Goal: Transaction & Acquisition: Purchase product/service

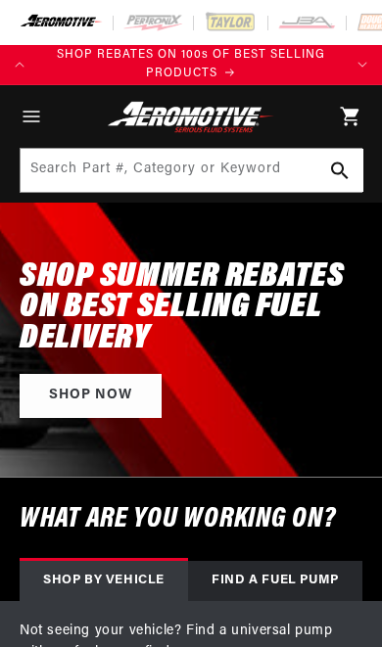
select select "1990"
select select "Ford"
select select "5.0L"
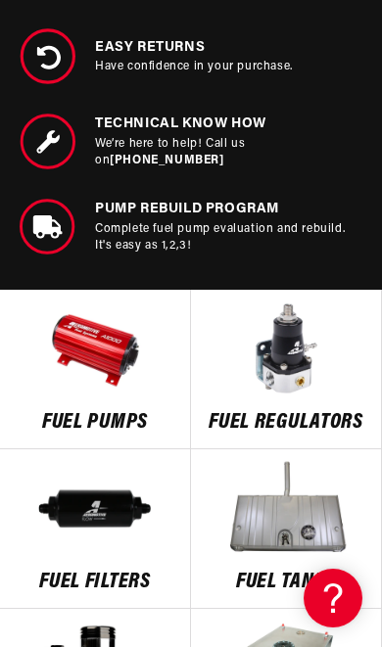
scroll to position [0, 304]
click at [315, 543] on img at bounding box center [286, 508] width 190 height 98
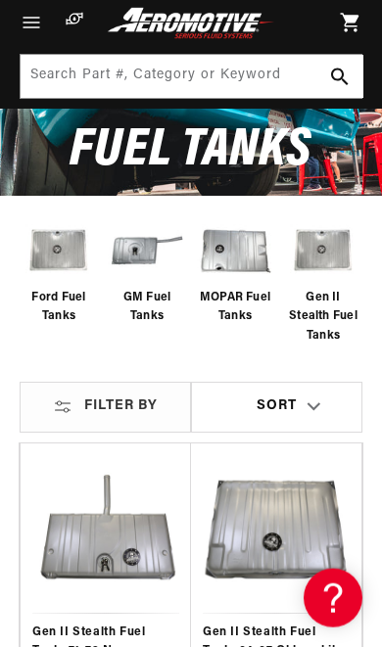
scroll to position [170, 0]
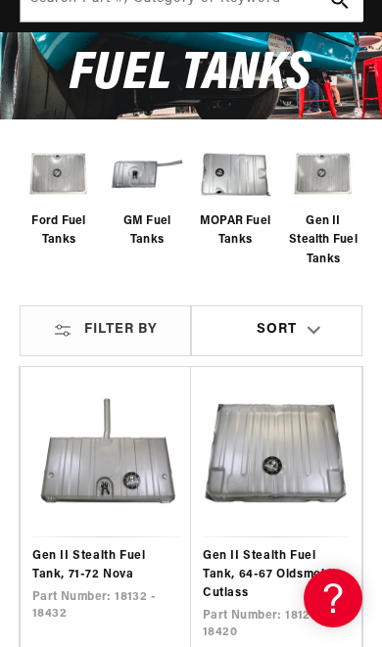
click at [47, 199] on img at bounding box center [59, 174] width 78 height 66
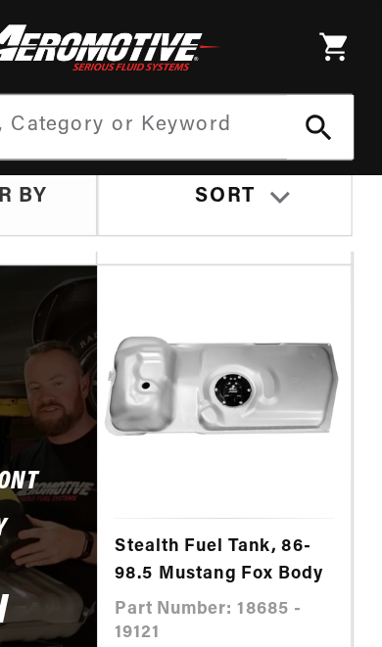
scroll to position [1014, 0]
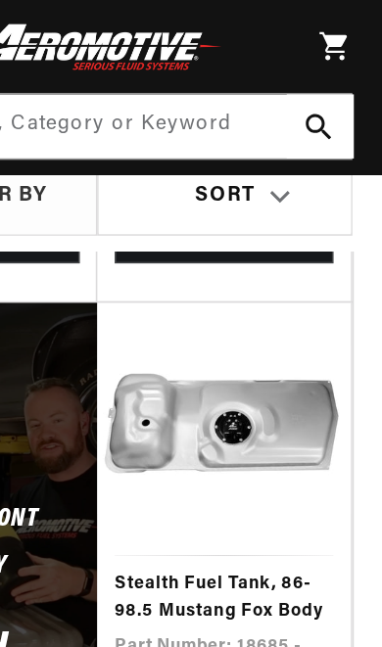
click at [203, 384] on link "Stealth Fuel Tank, 86-98.5 Mustang Fox Body" at bounding box center [276, 402] width 147 height 37
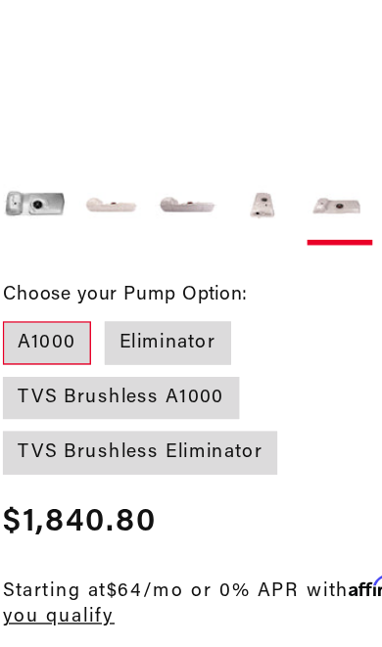
click at [101, 330] on label "Eliminator" at bounding box center [138, 345] width 91 height 31
click at [94, 326] on input "Eliminator" at bounding box center [93, 326] width 1 height 1
radio input "true"
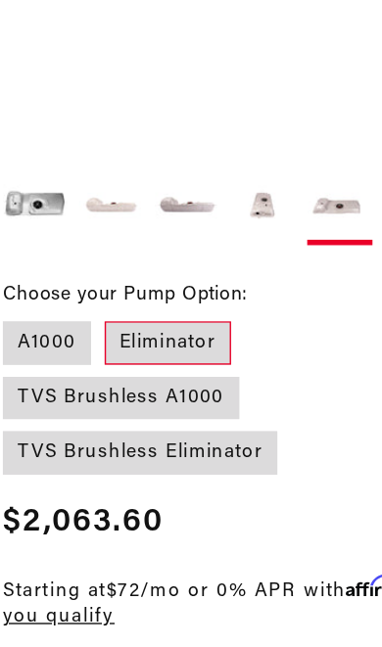
click at [190, 370] on label "TVS Brushless A1000" at bounding box center [105, 385] width 170 height 31
click at [195, 326] on input "TVS Brushless A1000" at bounding box center [194, 326] width 1 height 1
radio input "true"
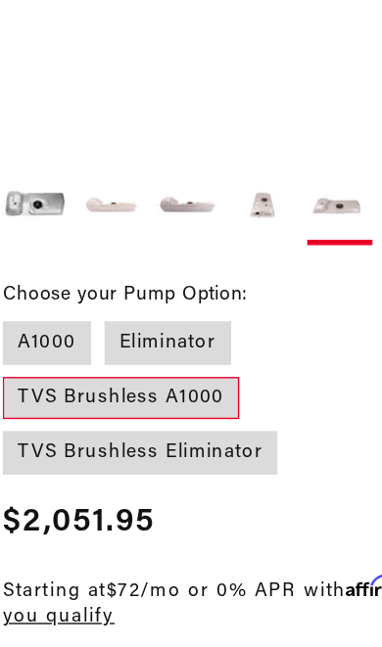
click at [35, 409] on label "TVS Brushless Eliminator" at bounding box center [119, 424] width 198 height 31
click at [200, 366] on input "TVS Brushless Eliminator" at bounding box center [200, 366] width 1 height 1
radio input "true"
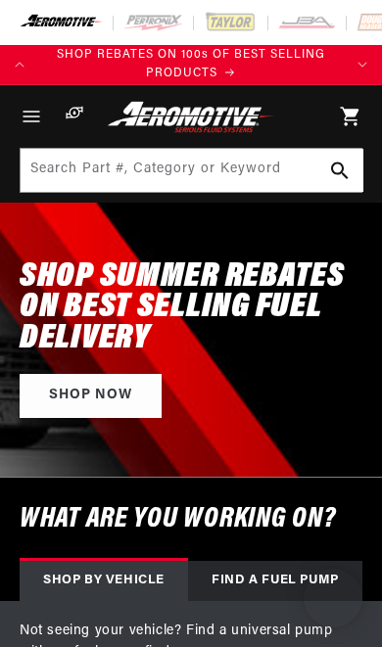
select select "1990"
select select "Ford"
select select "5.0L"
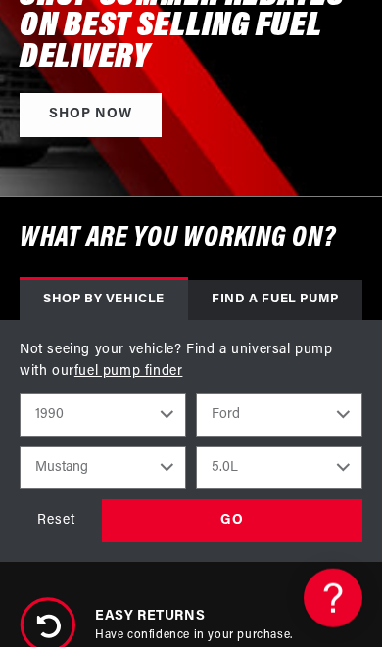
scroll to position [282, 0]
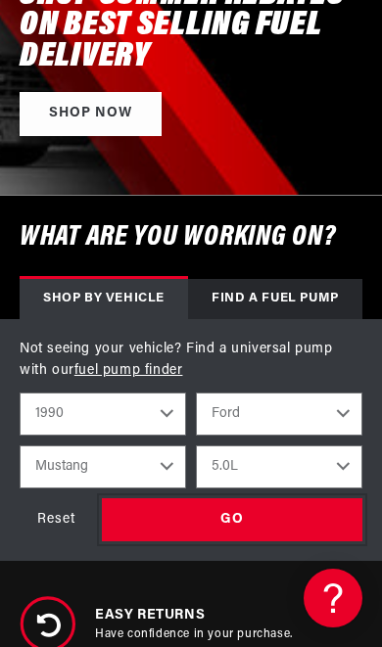
click at [295, 508] on div "GO" at bounding box center [232, 521] width 261 height 44
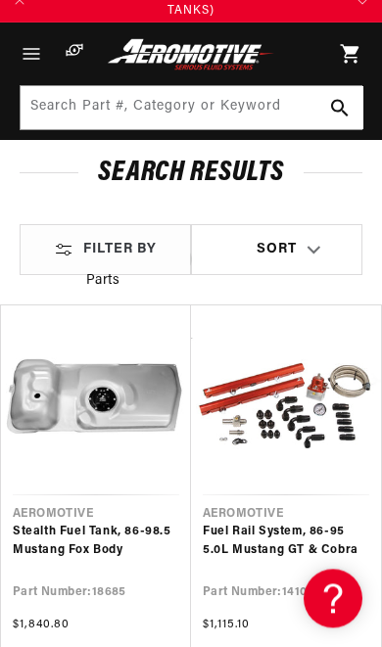
scroll to position [61, 0]
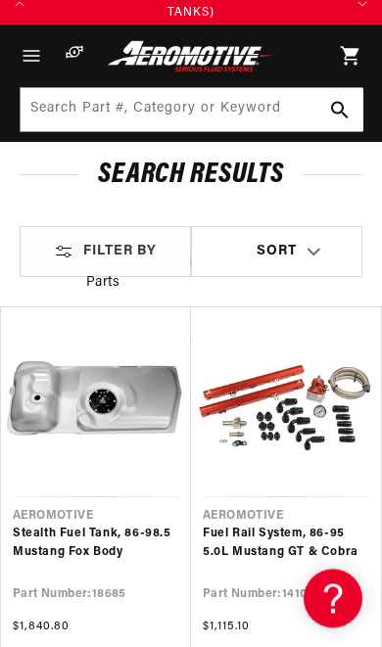
click at [321, 525] on link "Fuel Rail System, 86-95 5.0L Mustang GT & Cobra" at bounding box center [286, 543] width 166 height 37
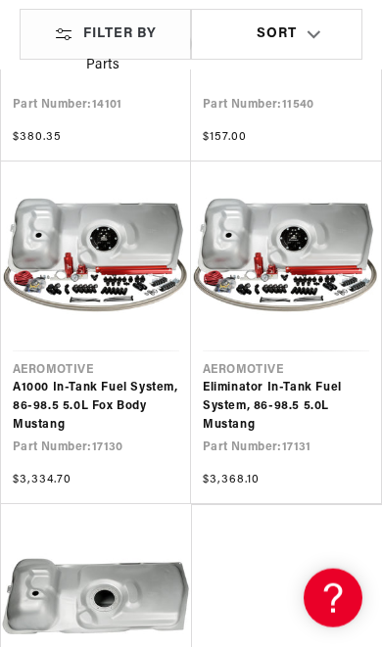
scroll to position [894, 0]
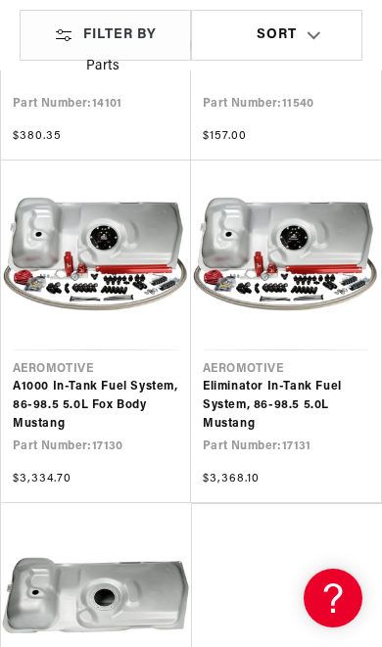
click at [74, 378] on link "A1000 In-Tank Fuel System, 86-98.5 5.0L Fox Body Mustang" at bounding box center [96, 406] width 166 height 57
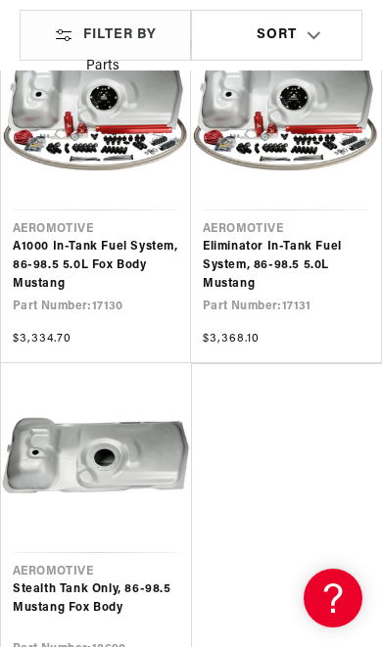
scroll to position [1036, 0]
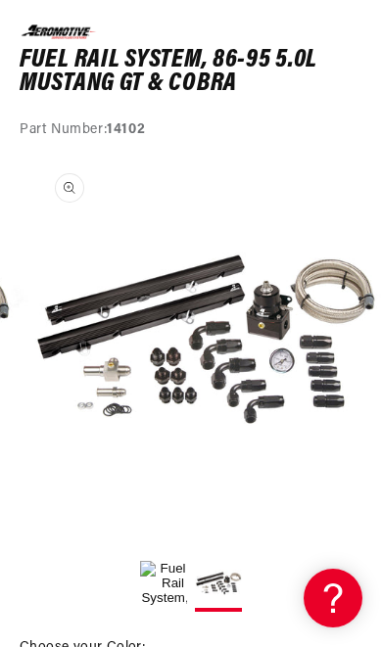
scroll to position [0, 339]
radio input "true"
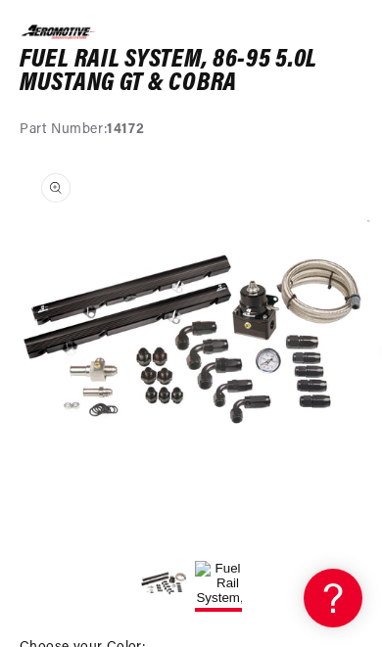
radio input "true"
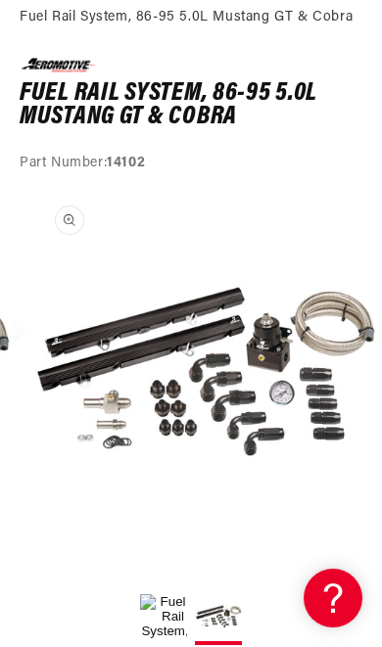
click at [28, 546] on button "Open media 2 in modal" at bounding box center [28, 546] width 0 height 0
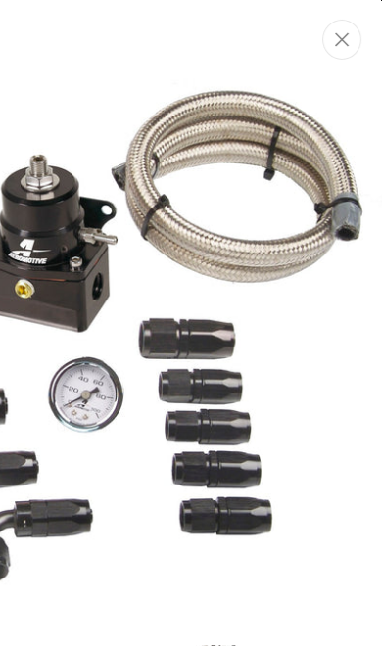
click at [340, 46] on icon "Close" at bounding box center [343, 39] width 14 height 15
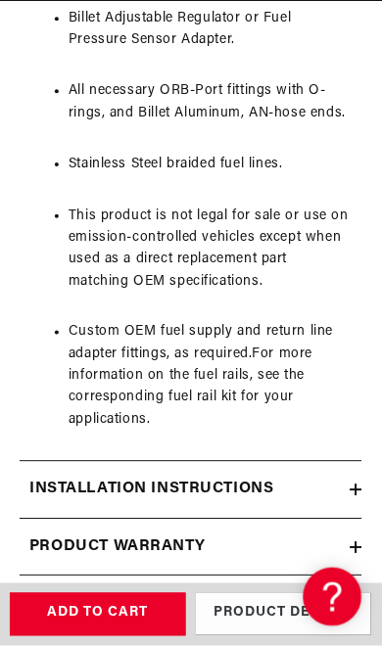
click at [345, 593] on div "Returns & replacements" at bounding box center [185, 605] width 331 height 25
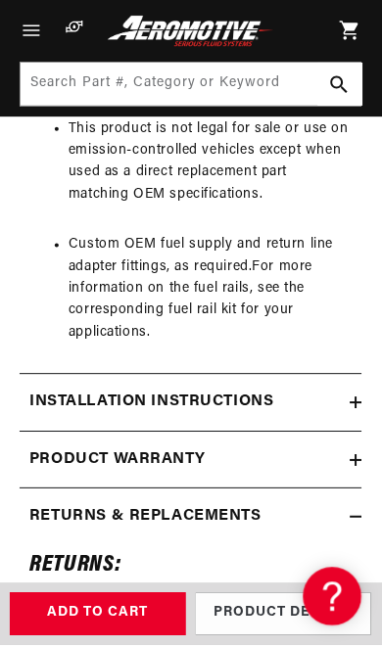
click at [341, 392] on div "Installation Instructions" at bounding box center [185, 403] width 331 height 25
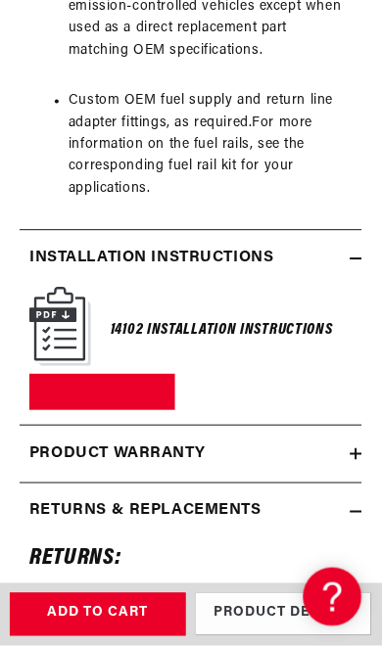
click at [81, 380] on link "Download PDF" at bounding box center [102, 393] width 146 height 36
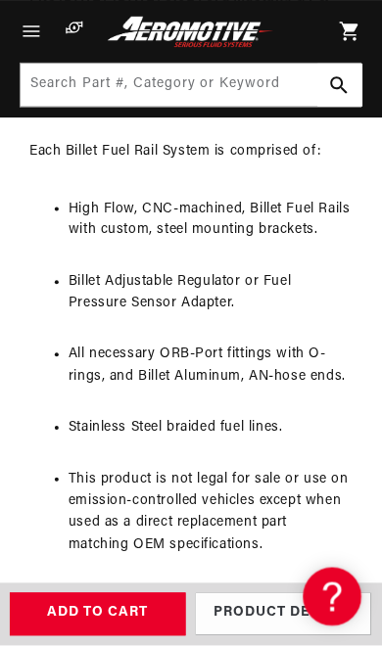
scroll to position [1890, 0]
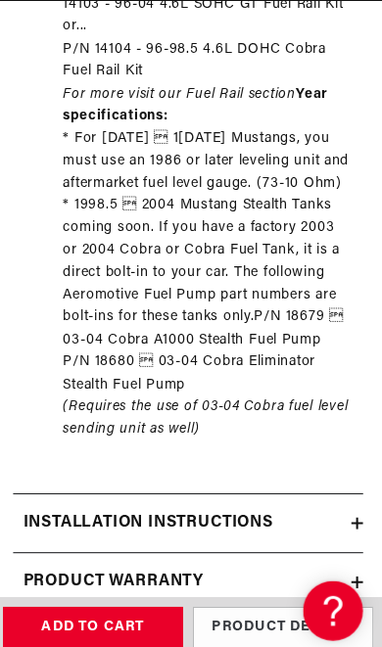
scroll to position [3489, 0]
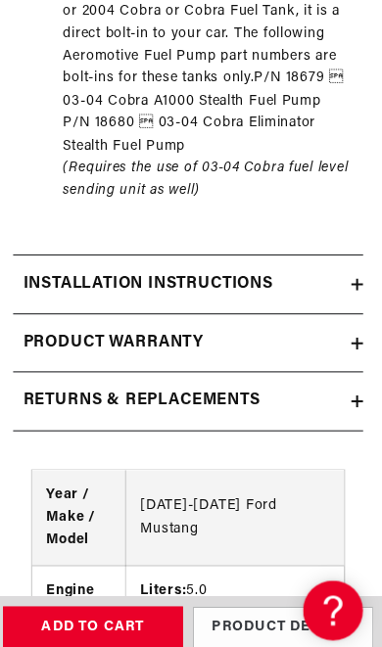
click at [52, 266] on h2 "Installation Instructions" at bounding box center [151, 278] width 245 height 25
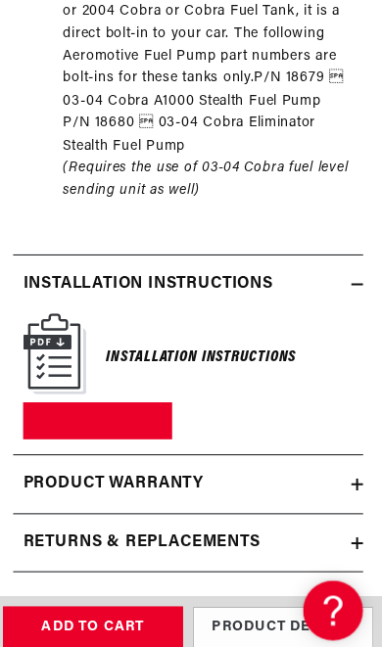
scroll to position [0, 304]
click at [64, 395] on link "Download PDF" at bounding box center [102, 413] width 146 height 36
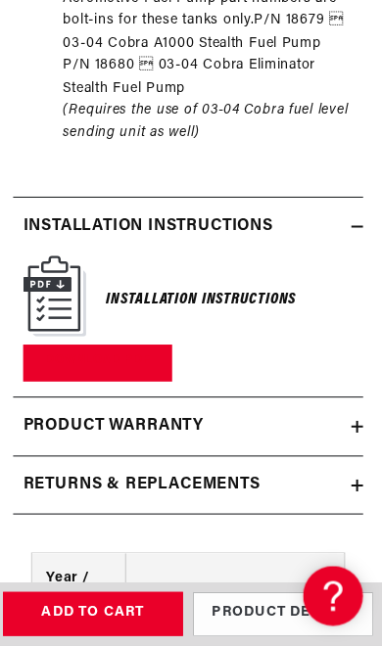
scroll to position [0, 216]
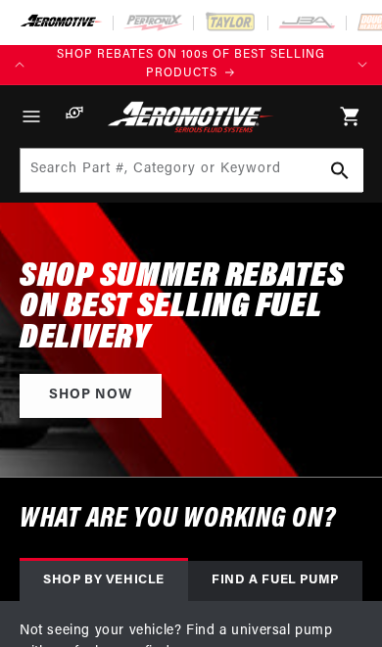
select select "1990"
select select "Ford"
select select "5.0L"
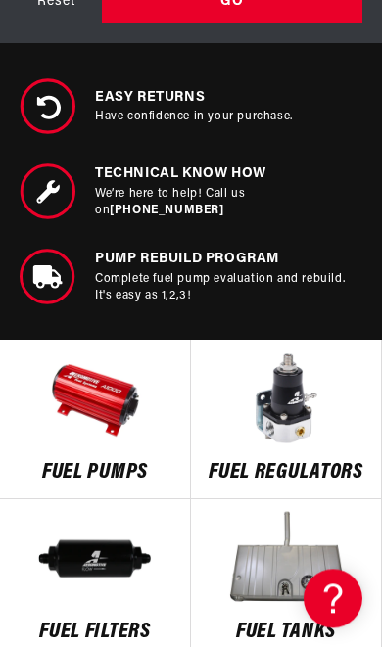
scroll to position [0, 16]
click at [82, 405] on img at bounding box center [95, 399] width 190 height 98
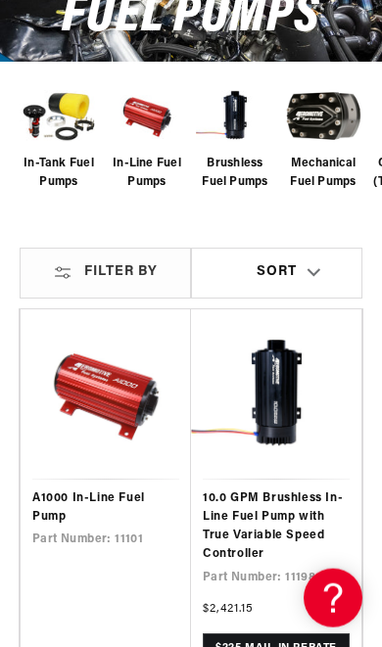
scroll to position [231, 0]
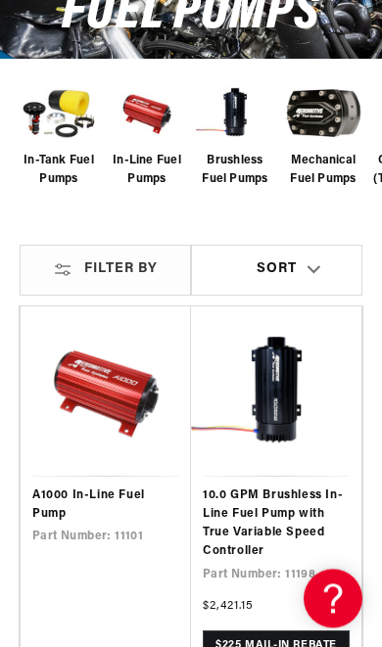
click at [81, 487] on link "A1000 In-Line Fuel Pump" at bounding box center [105, 505] width 147 height 37
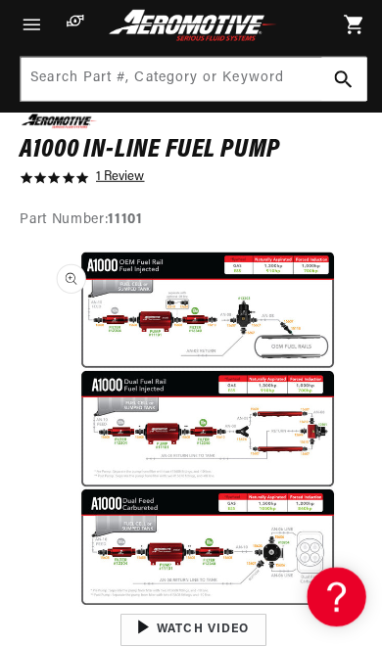
scroll to position [1, 1749]
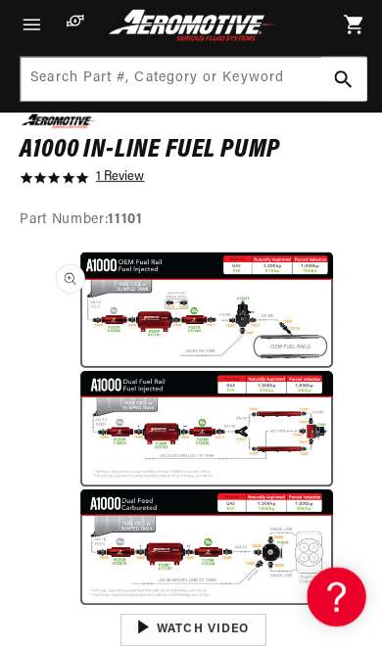
click at [28, 608] on button "Open media 6 in modal" at bounding box center [28, 608] width 0 height 0
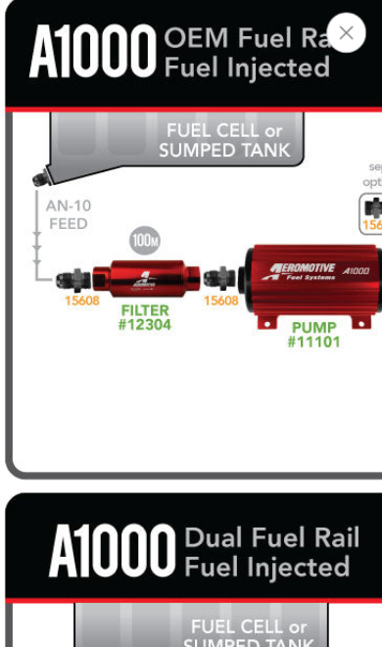
scroll to position [34, 32]
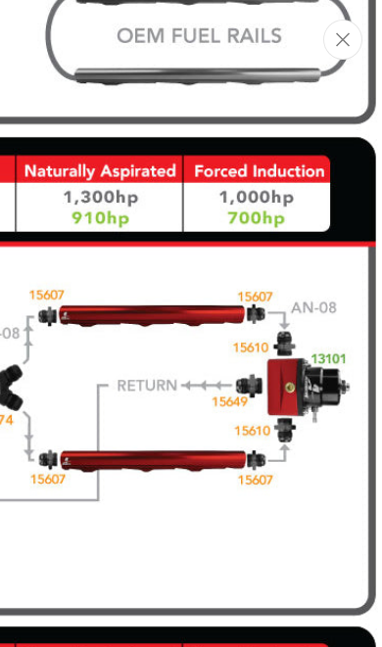
scroll to position [0, 0]
